Goal: Task Accomplishment & Management: Manage account settings

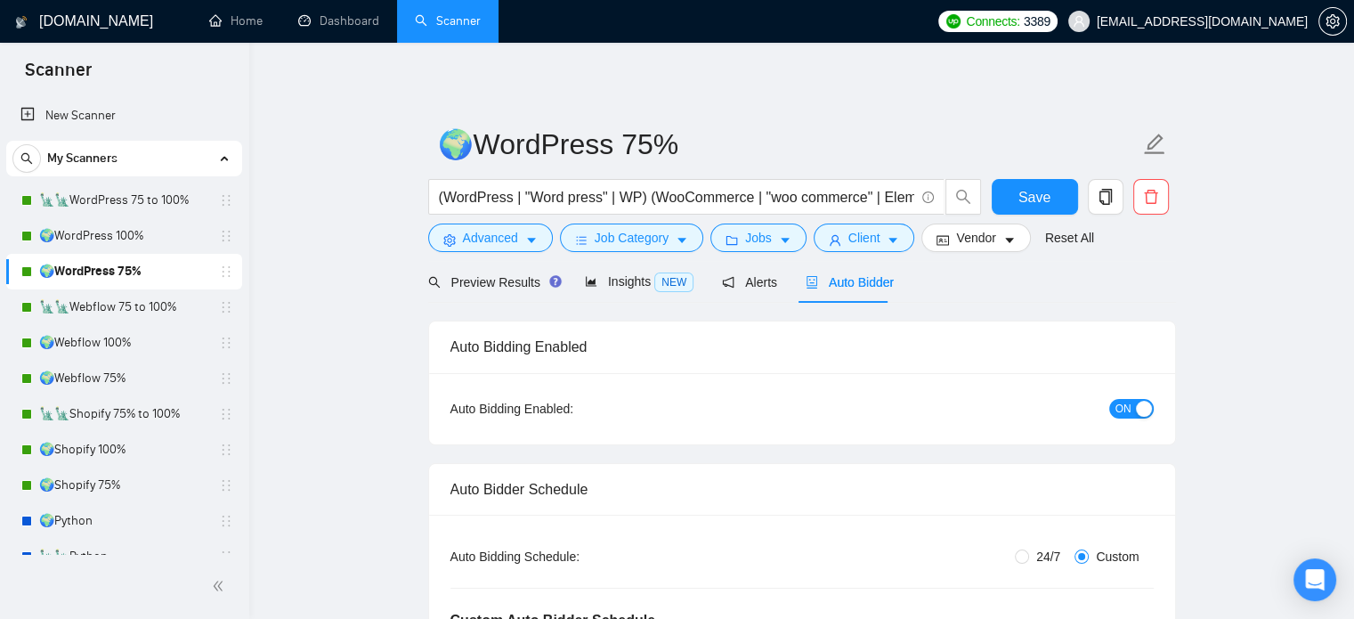
click at [149, 270] on link "🌍WordPress 75%" at bounding box center [123, 272] width 169 height 36
click at [1121, 417] on span "ON" at bounding box center [1123, 409] width 16 height 20
click at [1034, 202] on span "Save" at bounding box center [1034, 197] width 32 height 22
checkbox input "true"
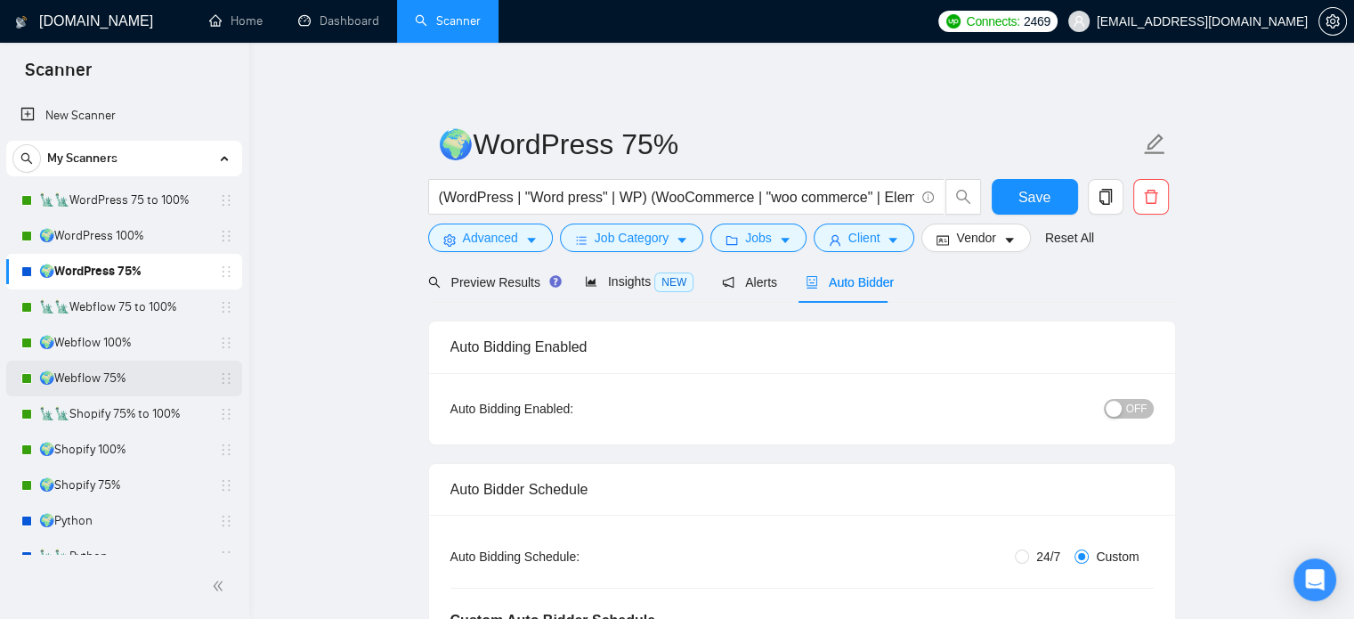
click at [128, 386] on link "🌍Webflow 75%" at bounding box center [123, 378] width 169 height 36
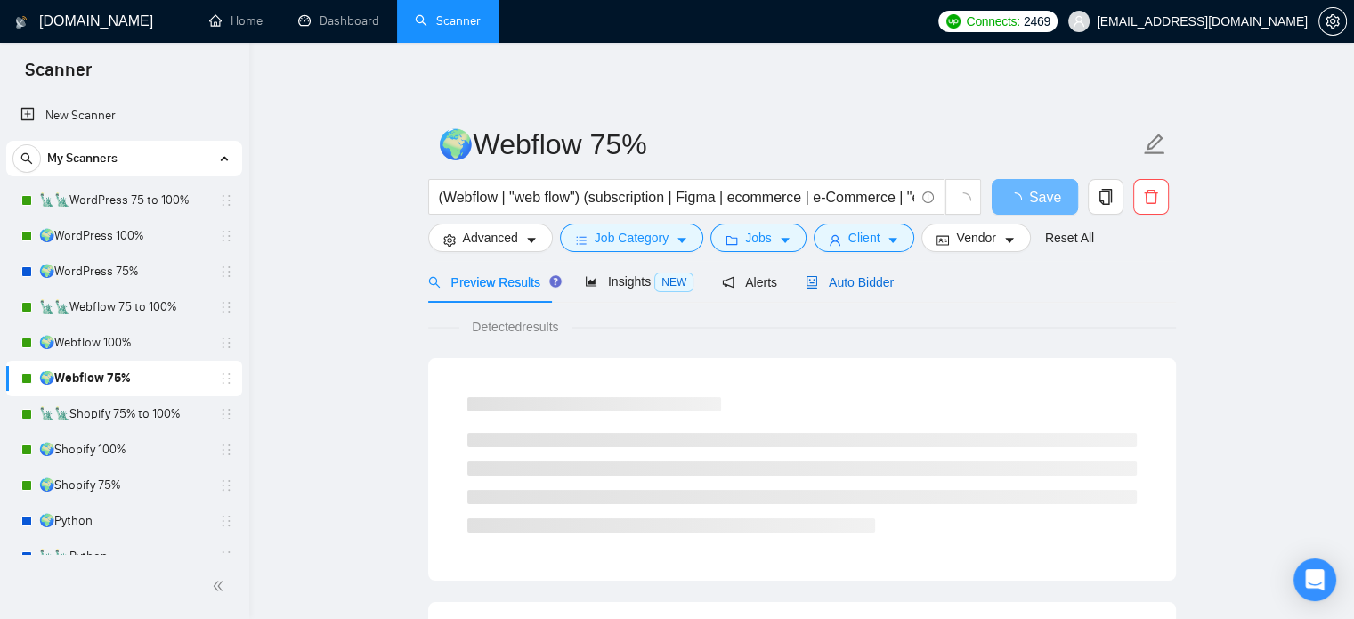
click at [871, 286] on span "Auto Bidder" at bounding box center [849, 282] width 88 height 14
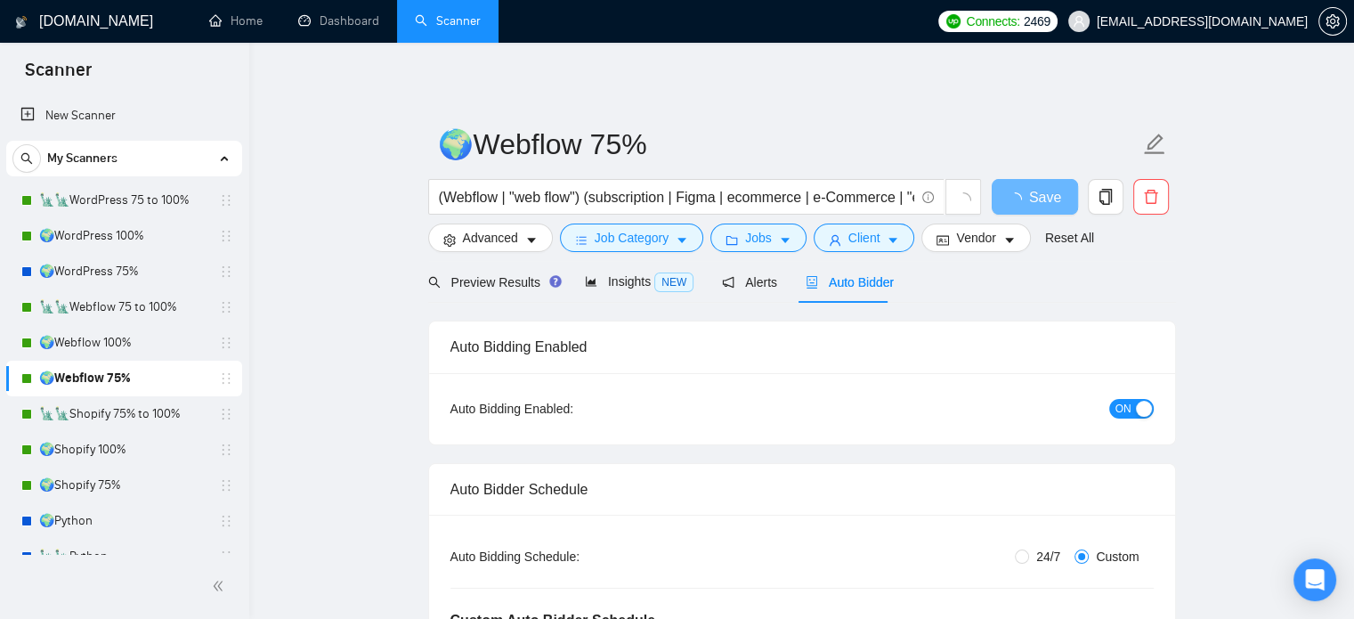
click at [1125, 416] on span "ON" at bounding box center [1123, 409] width 16 height 20
click at [1029, 198] on span "Save" at bounding box center [1034, 197] width 32 height 22
click at [146, 492] on link "🌍Shopify 75%" at bounding box center [123, 485] width 169 height 36
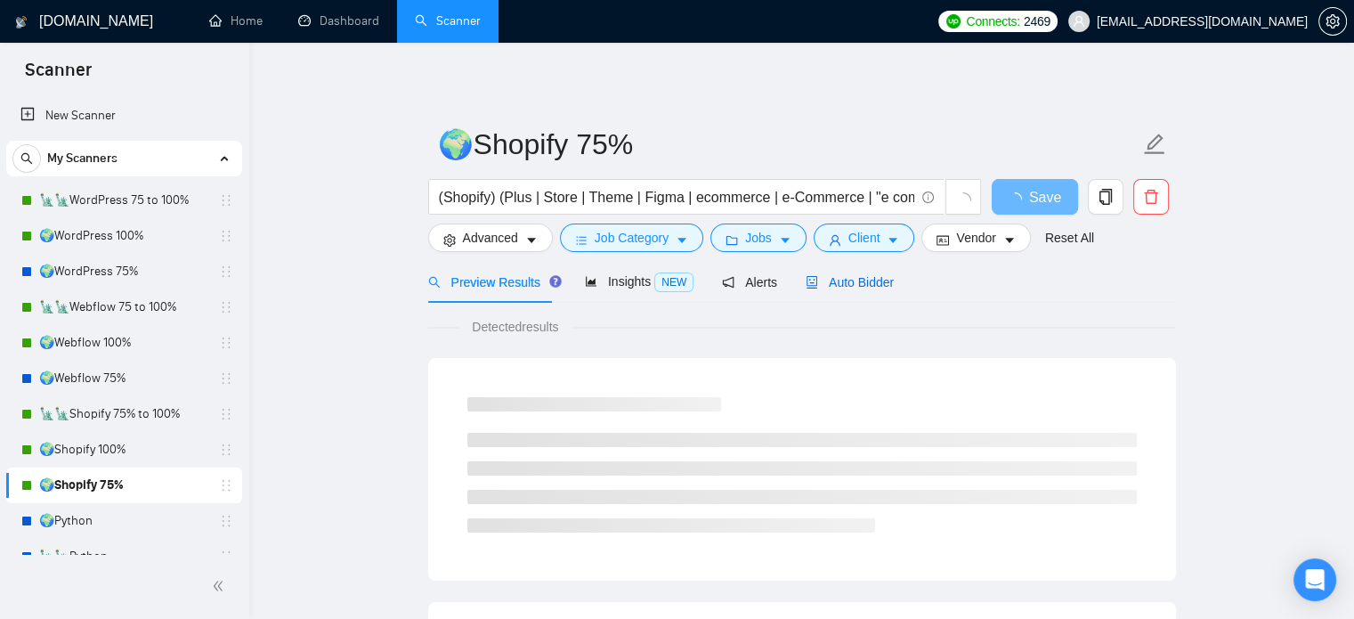
click at [875, 280] on span "Auto Bidder" at bounding box center [849, 282] width 88 height 14
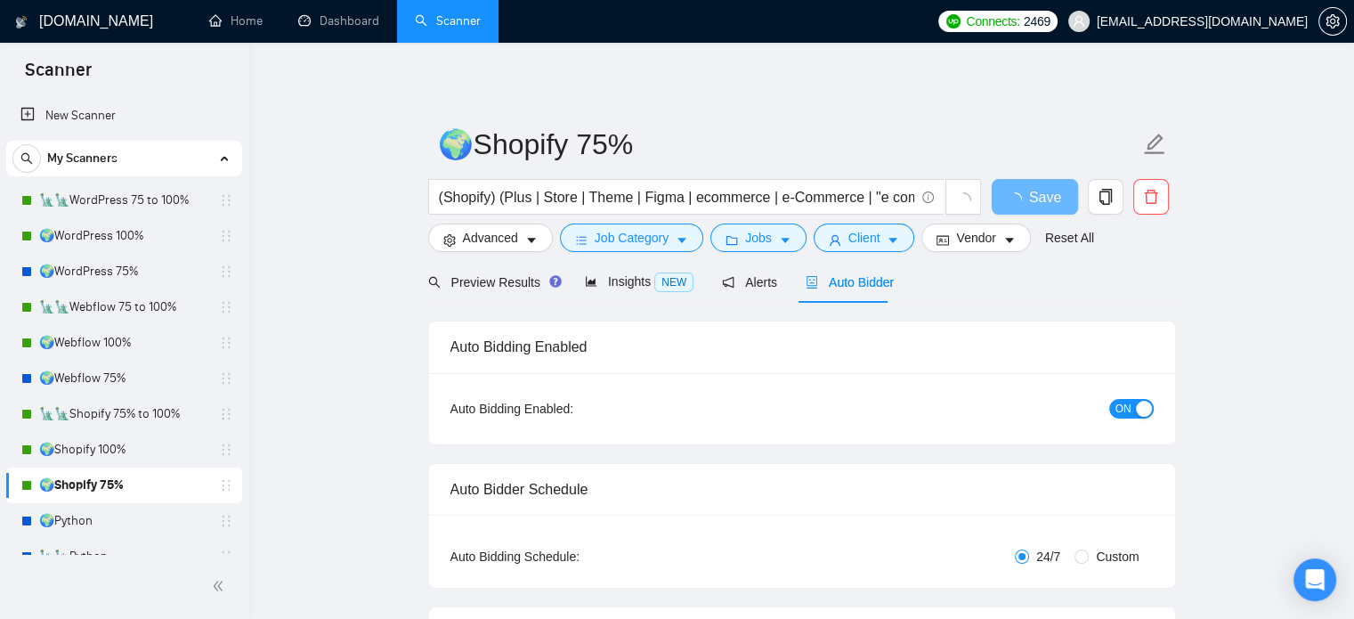
radio input "false"
radio input "true"
checkbox input "true"
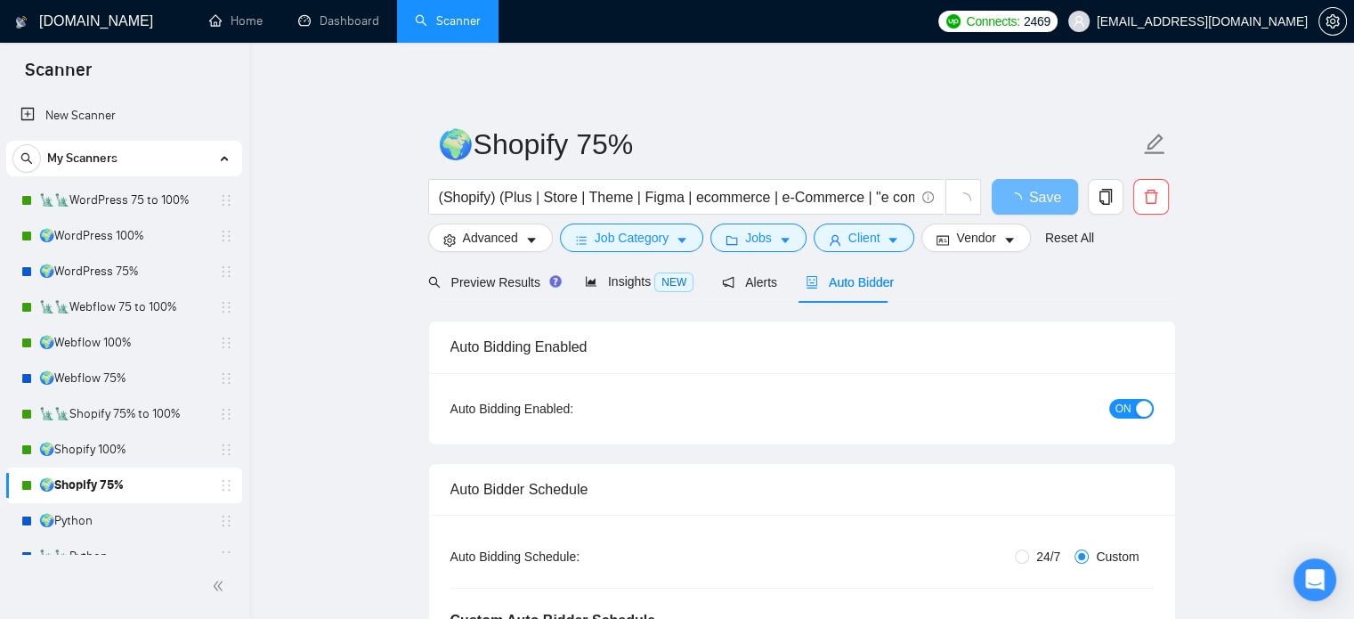
click at [1136, 409] on div "button" at bounding box center [1144, 408] width 16 height 16
click at [1029, 197] on span "Save" at bounding box center [1034, 197] width 32 height 22
checkbox input "true"
